Goal: Information Seeking & Learning: Learn about a topic

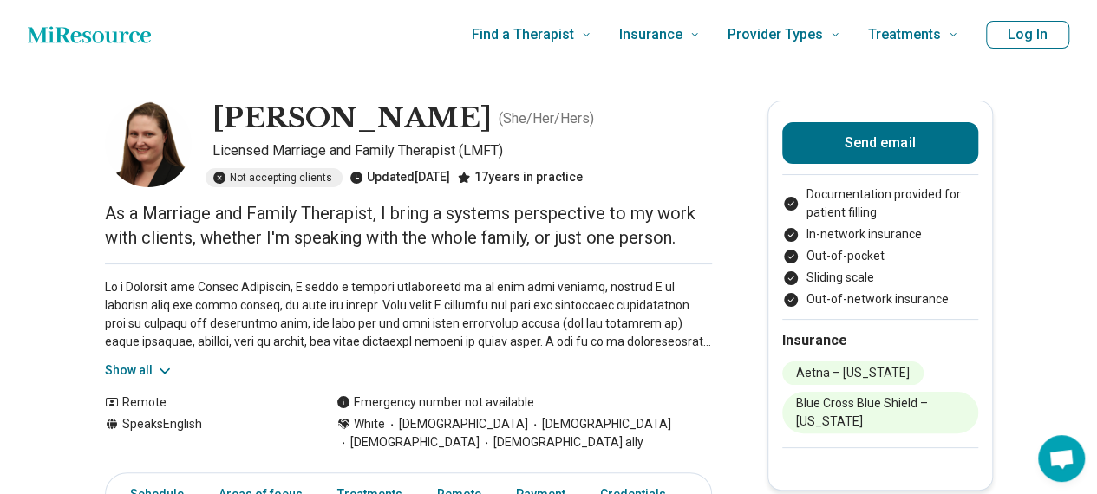
click at [408, 320] on p at bounding box center [408, 314] width 607 height 73
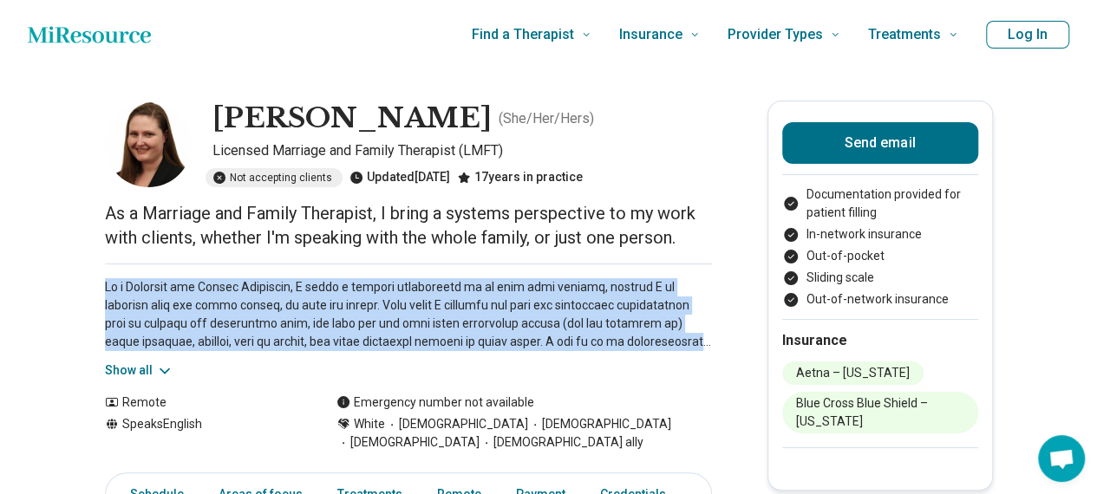
click at [408, 320] on p at bounding box center [408, 314] width 607 height 73
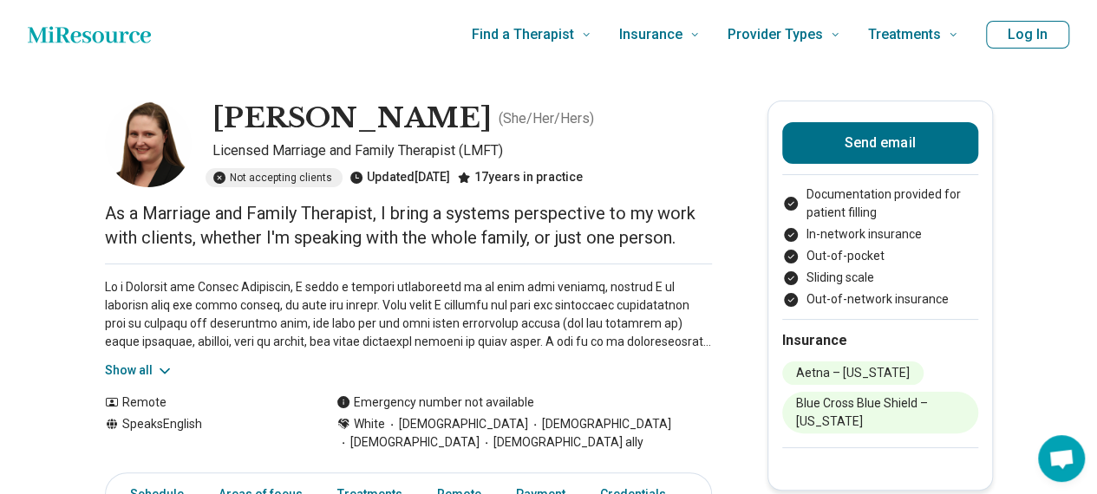
click at [141, 370] on button "Show all" at bounding box center [139, 371] width 69 height 18
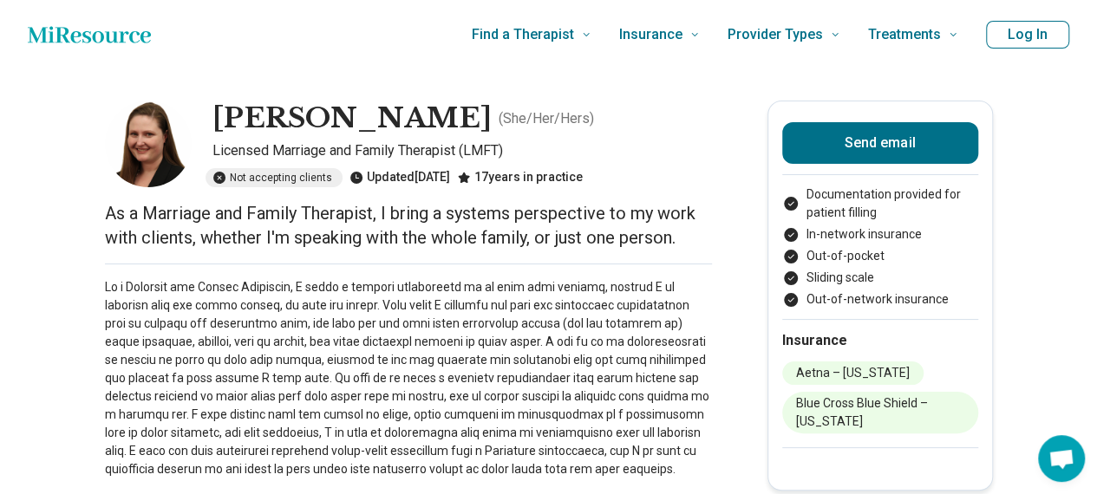
click at [284, 324] on p at bounding box center [408, 451] width 607 height 346
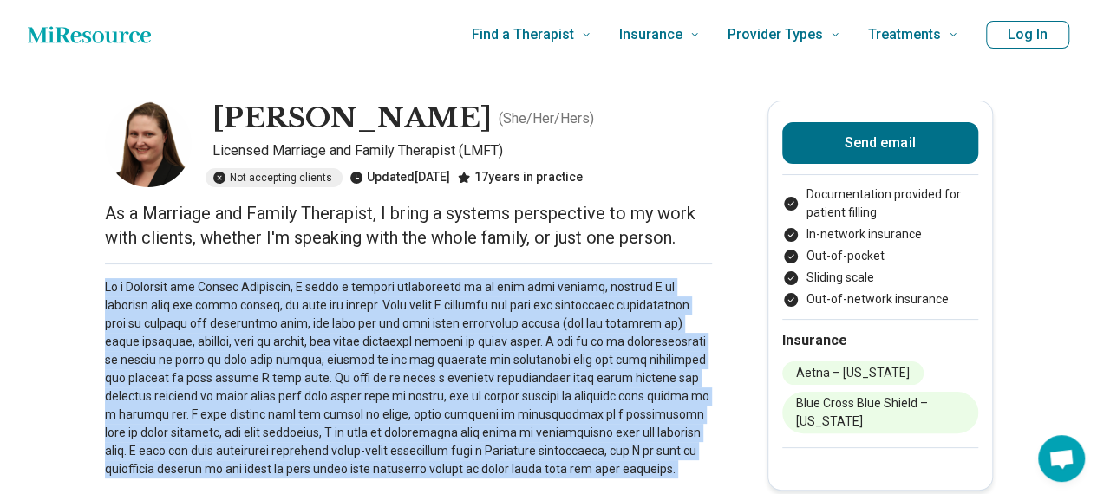
click at [284, 324] on p at bounding box center [408, 451] width 607 height 346
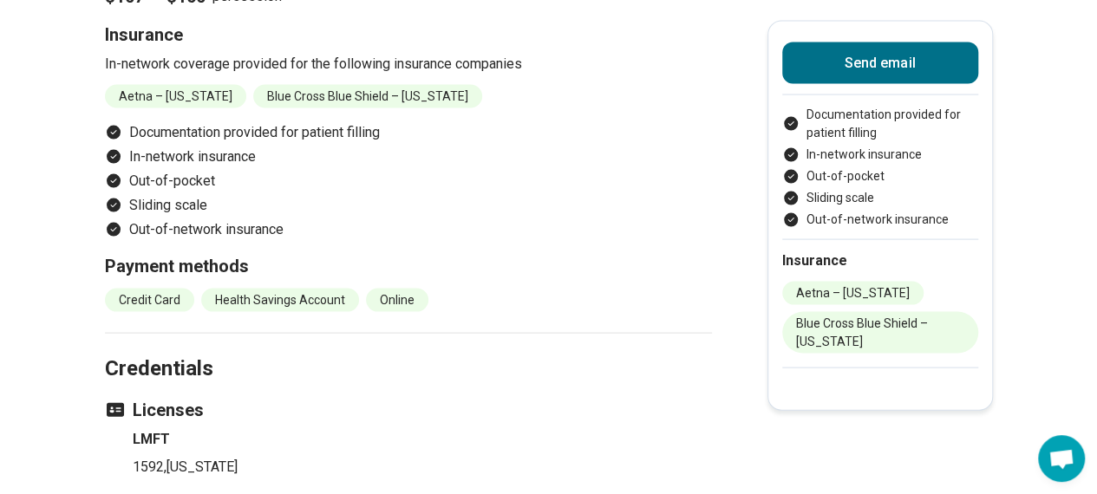
scroll to position [1839, 0]
